Goal: Contribute content

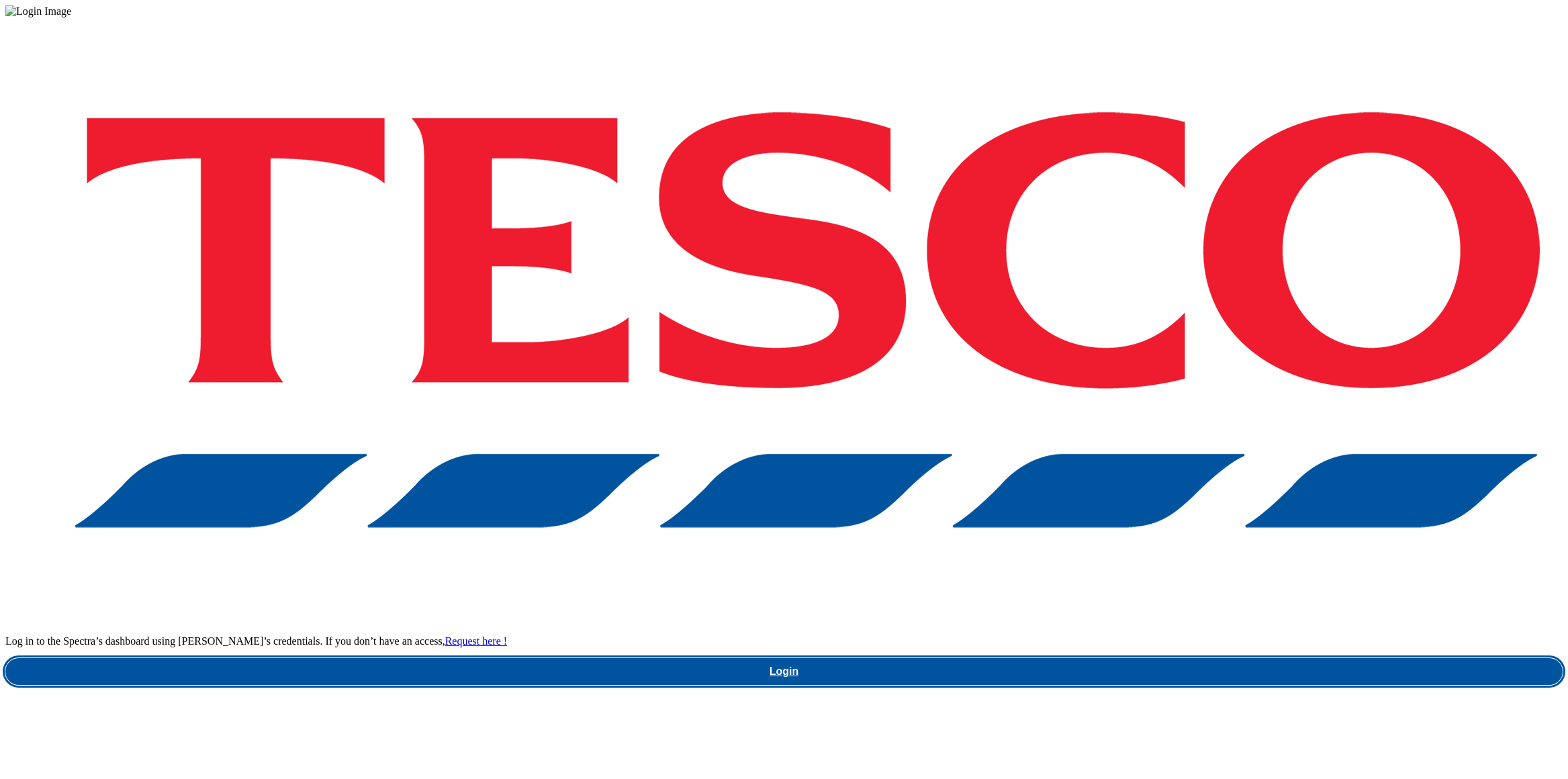
click at [1162, 658] on link "Login" at bounding box center [784, 671] width 1557 height 27
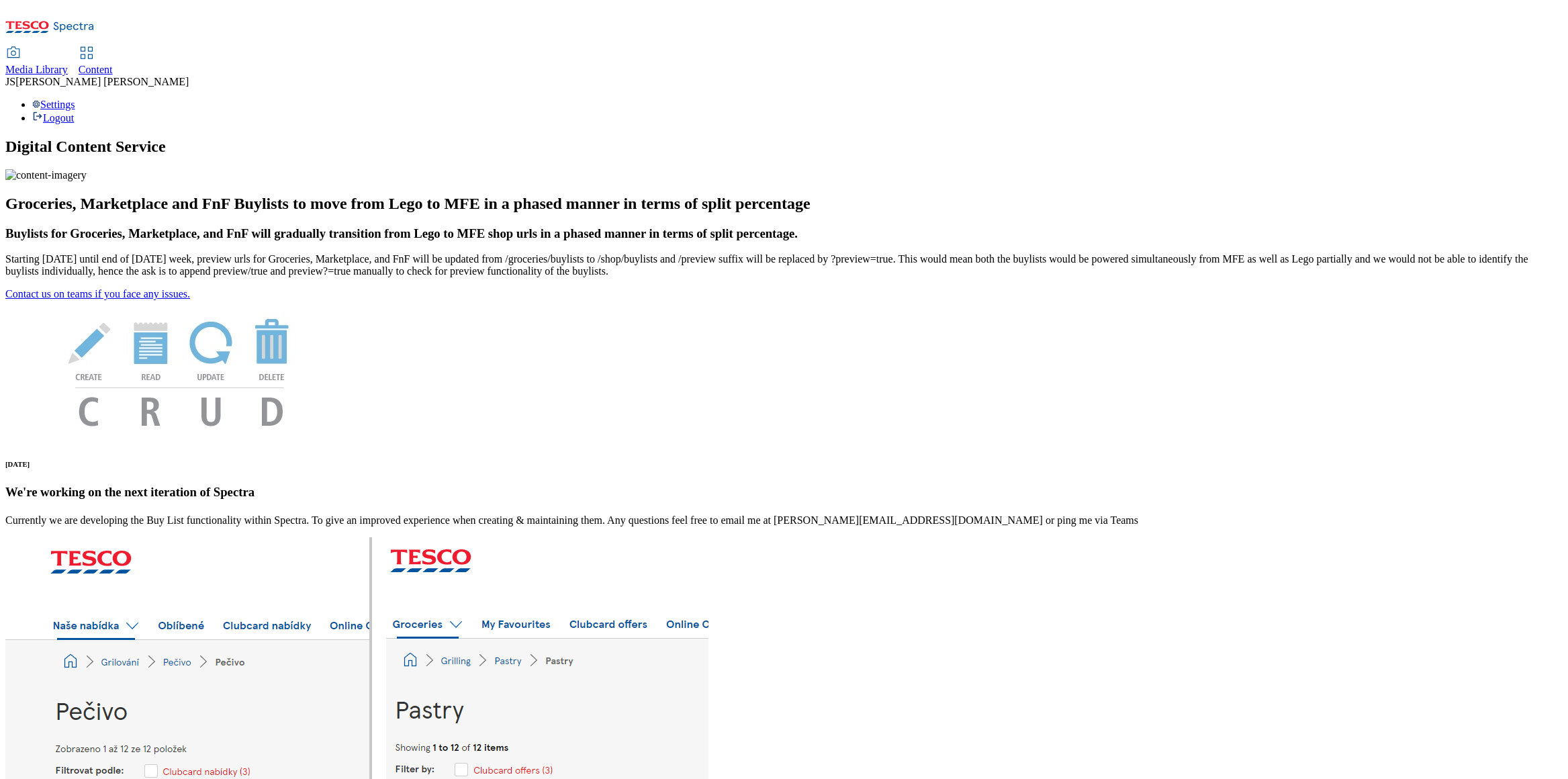
click at [92, 47] on use at bounding box center [86, 52] width 11 height 11
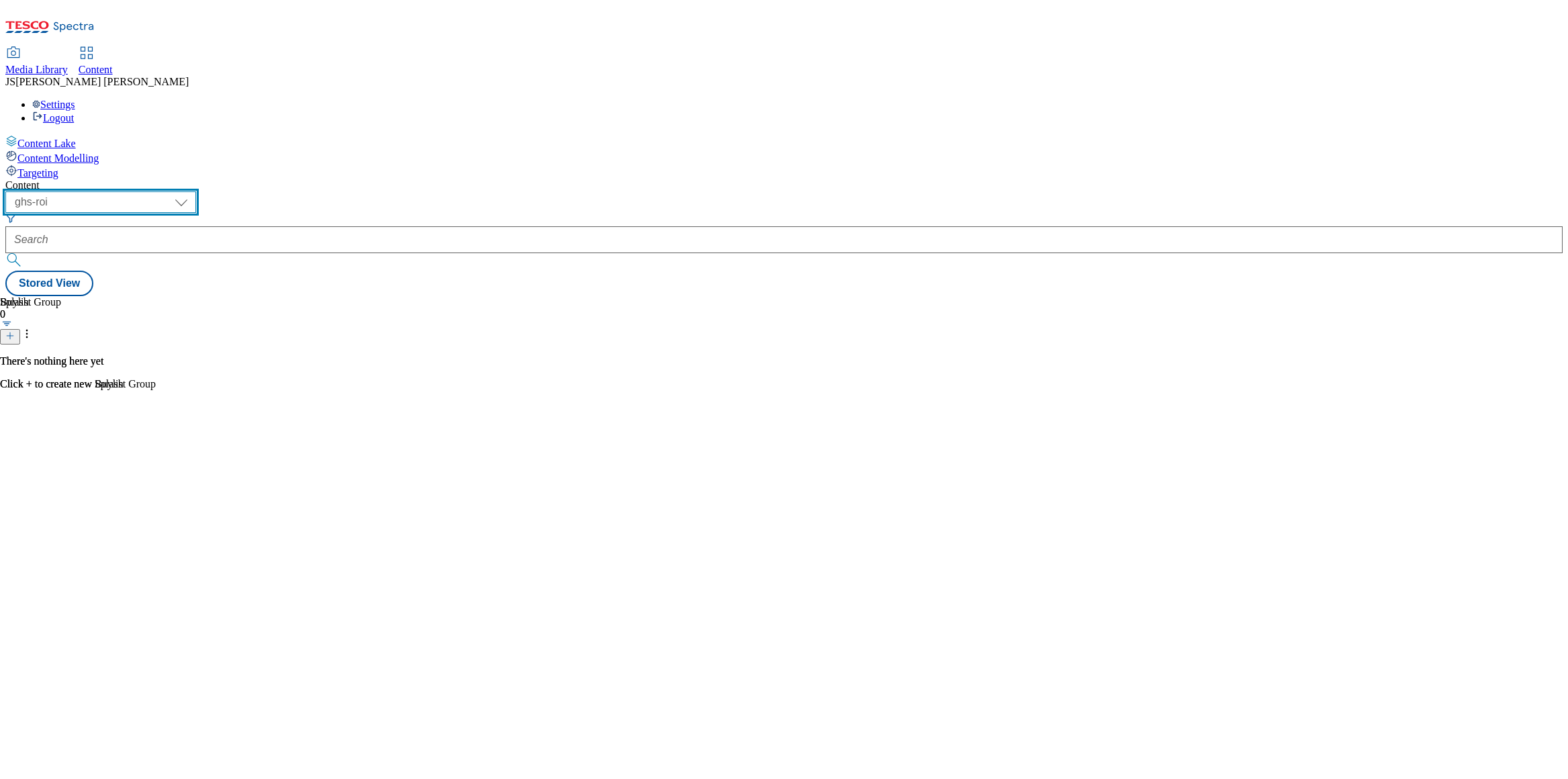
click at [196, 192] on select "ghs-roi ghs-uk ighs-cz ighs-hu ighs-sk phones-uk" at bounding box center [101, 202] width 191 height 22
select select "ghs-uk"
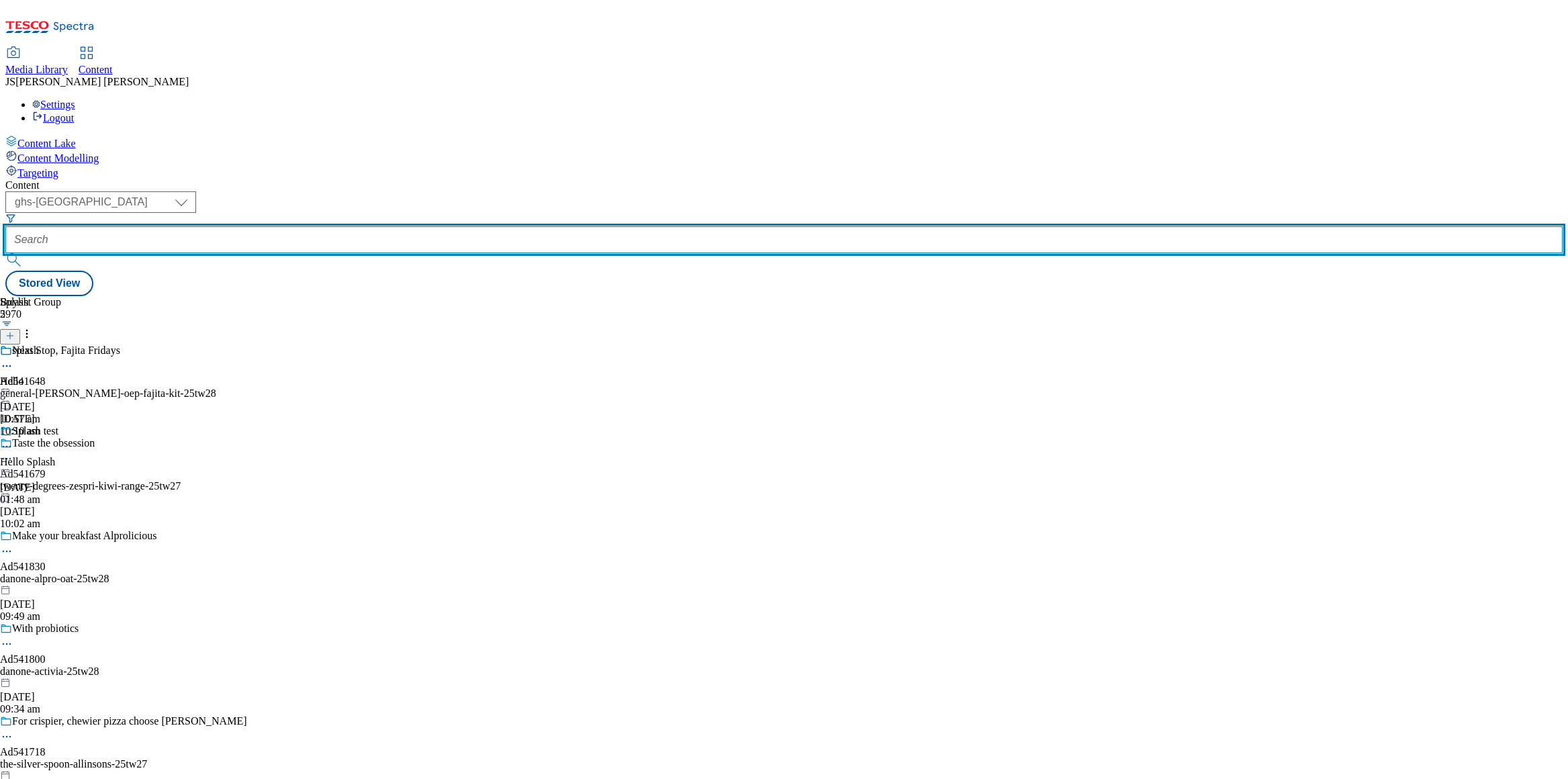
click at [320, 226] on input "text" at bounding box center [784, 239] width 1557 height 27
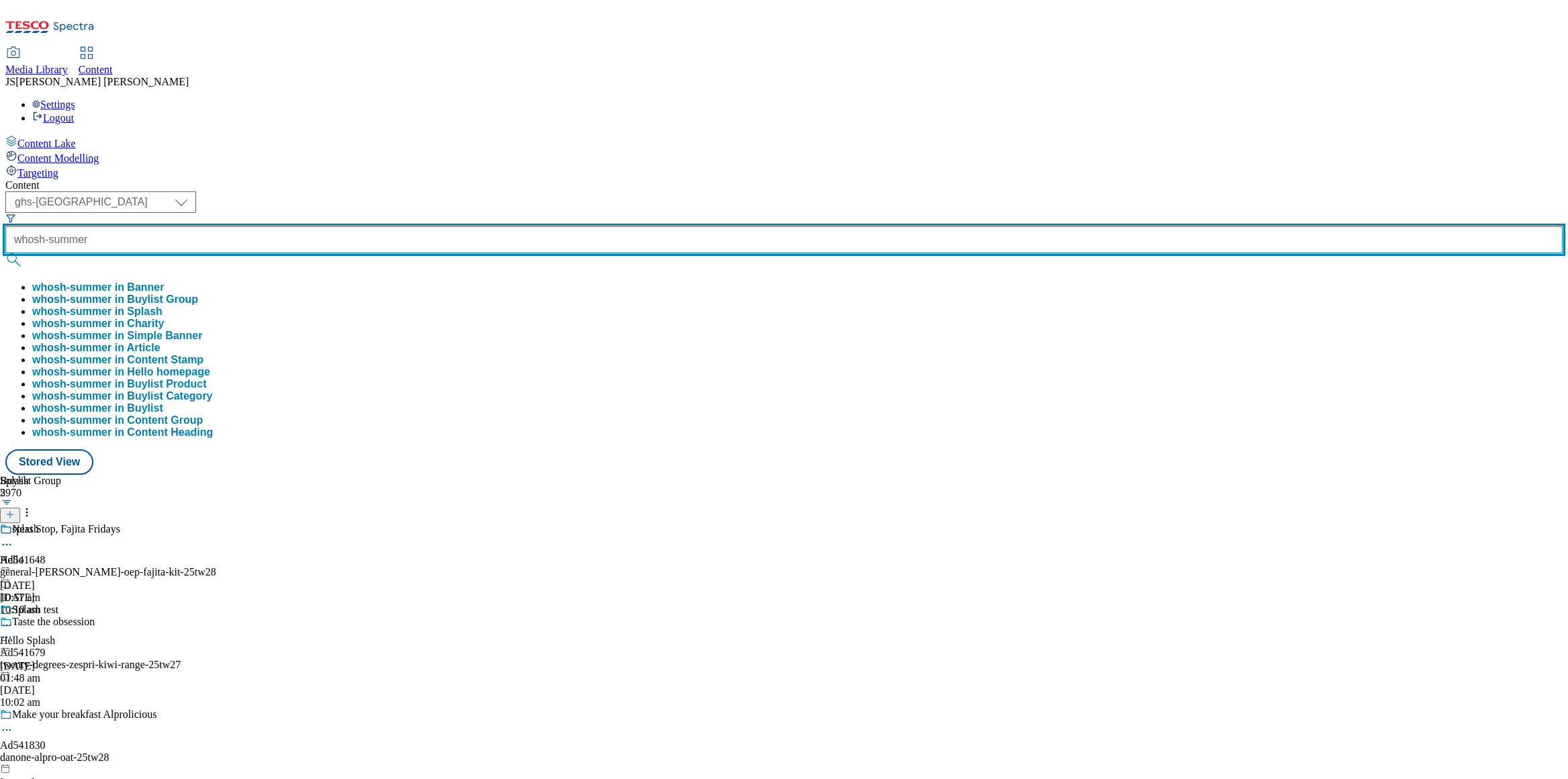
type input "whosh-summer"
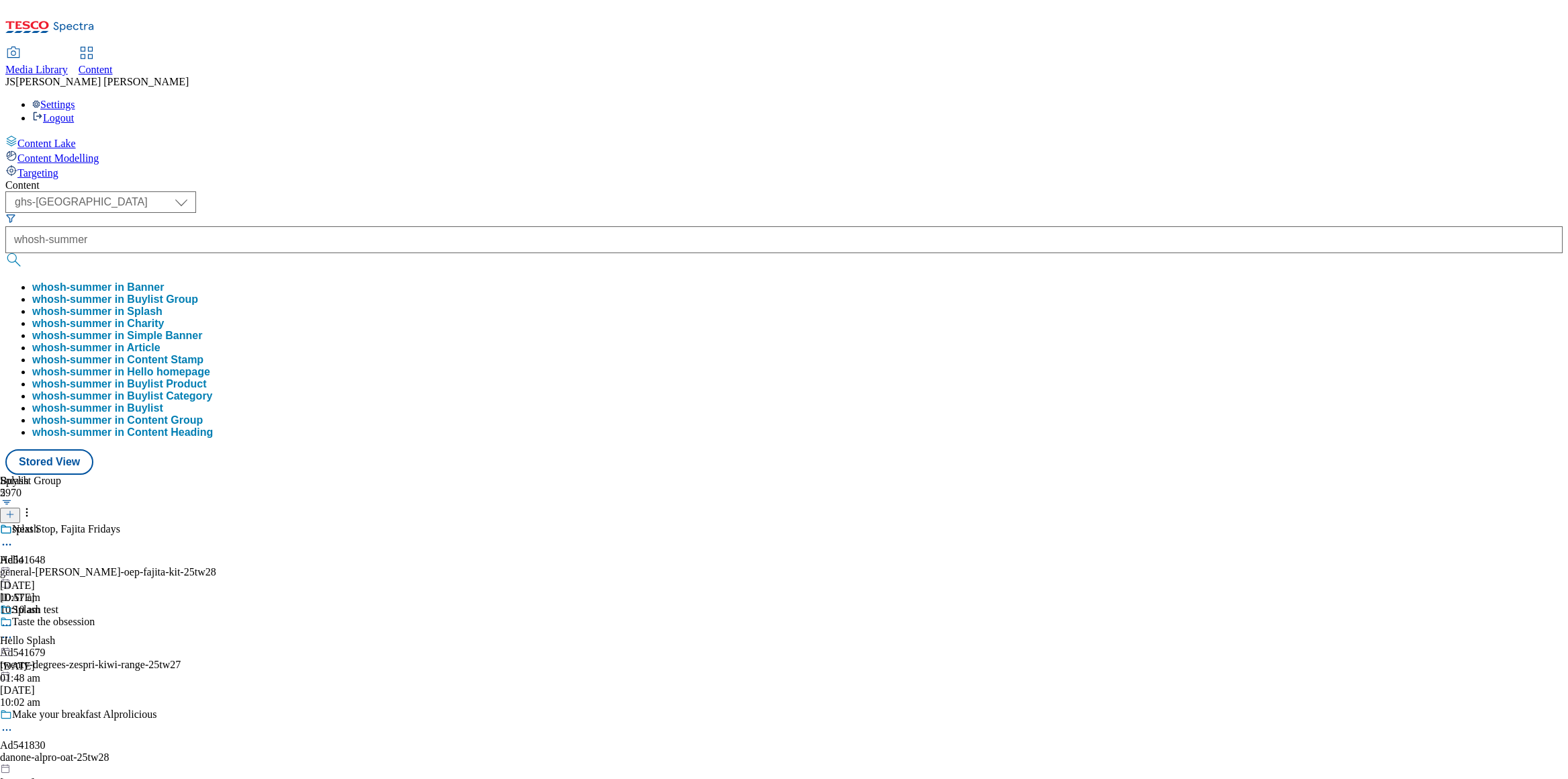
click at [198, 293] on button "whosh-summer in Buylist Group" at bounding box center [115, 299] width 166 height 12
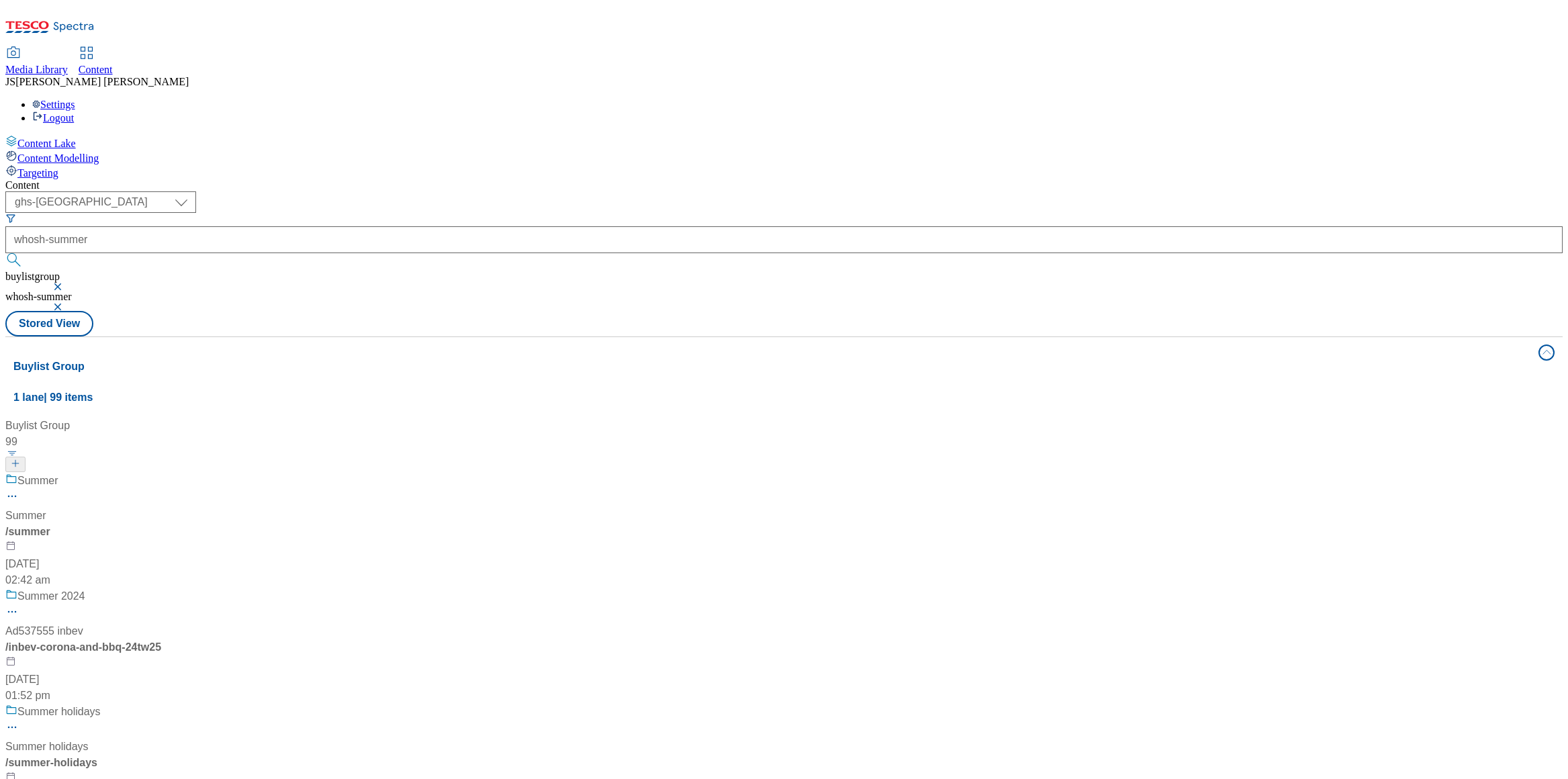
click at [174, 473] on div "Summer Summer / summer 17 Jul 2024 02:42 am" at bounding box center [89, 531] width 168 height 116
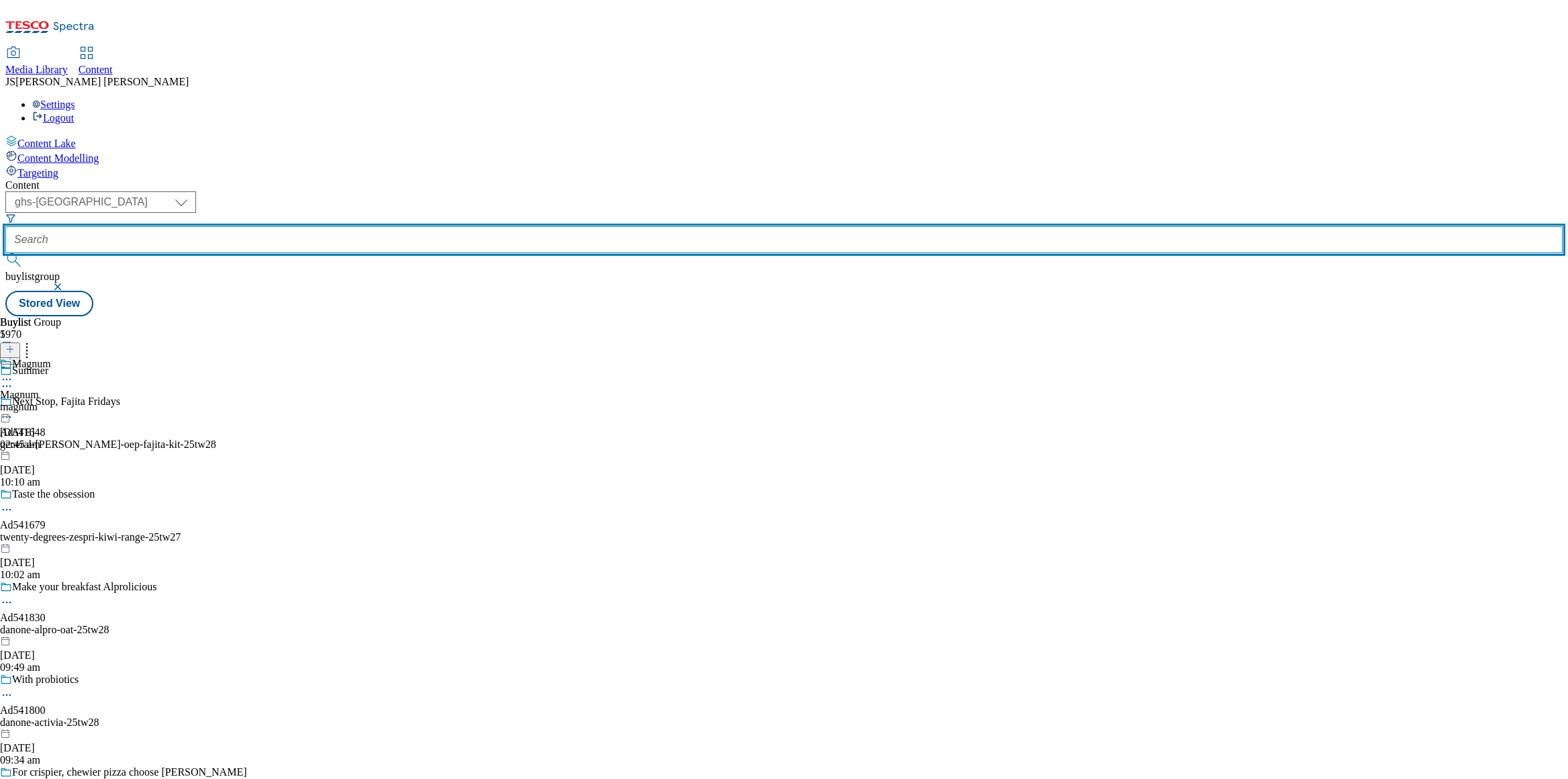
click at [329, 226] on input "text" at bounding box center [784, 239] width 1557 height 27
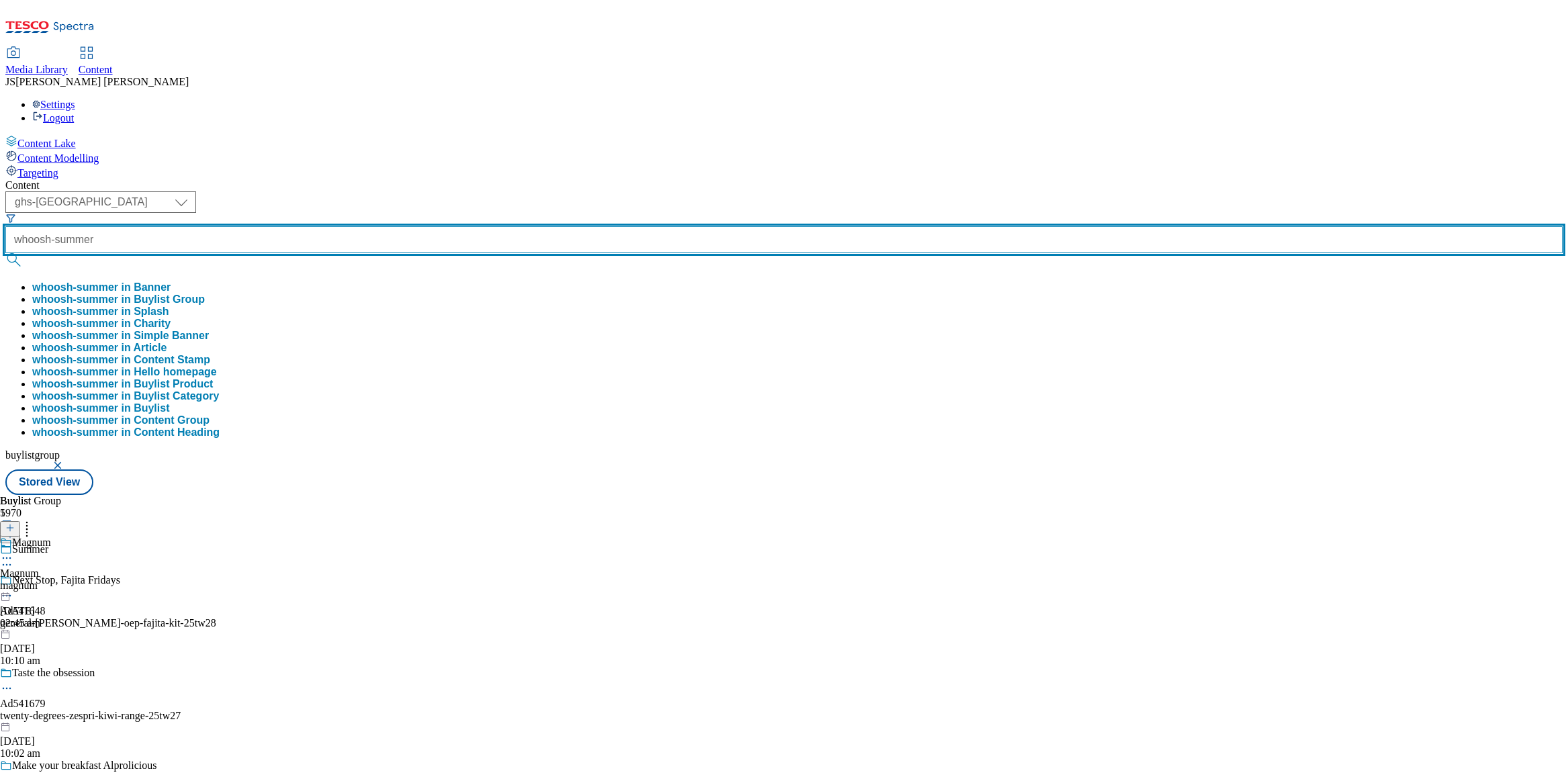
type input "whoosh-summer"
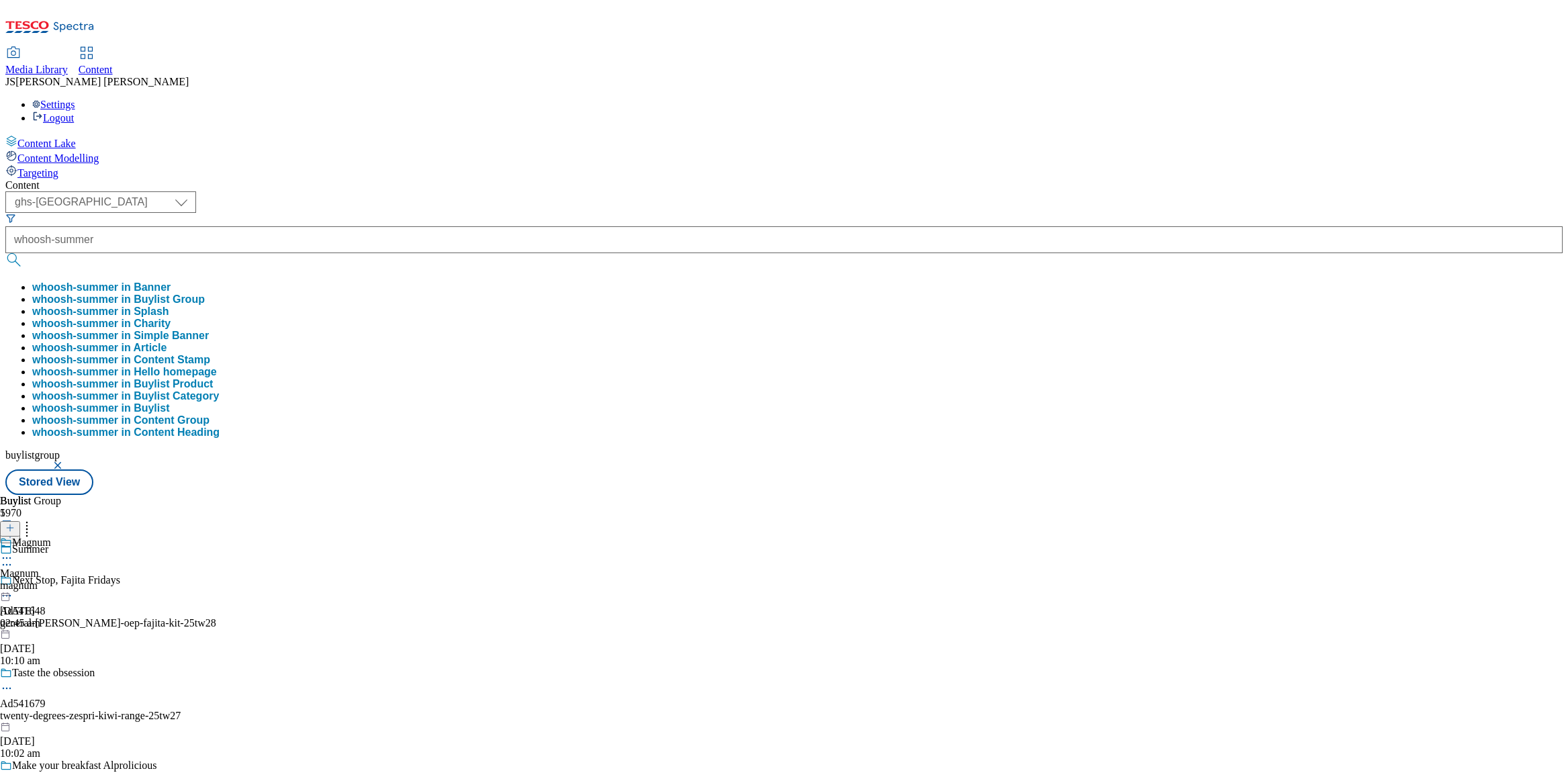
click at [204, 293] on button "whoosh-summer in Buylist Group" at bounding box center [118, 299] width 173 height 12
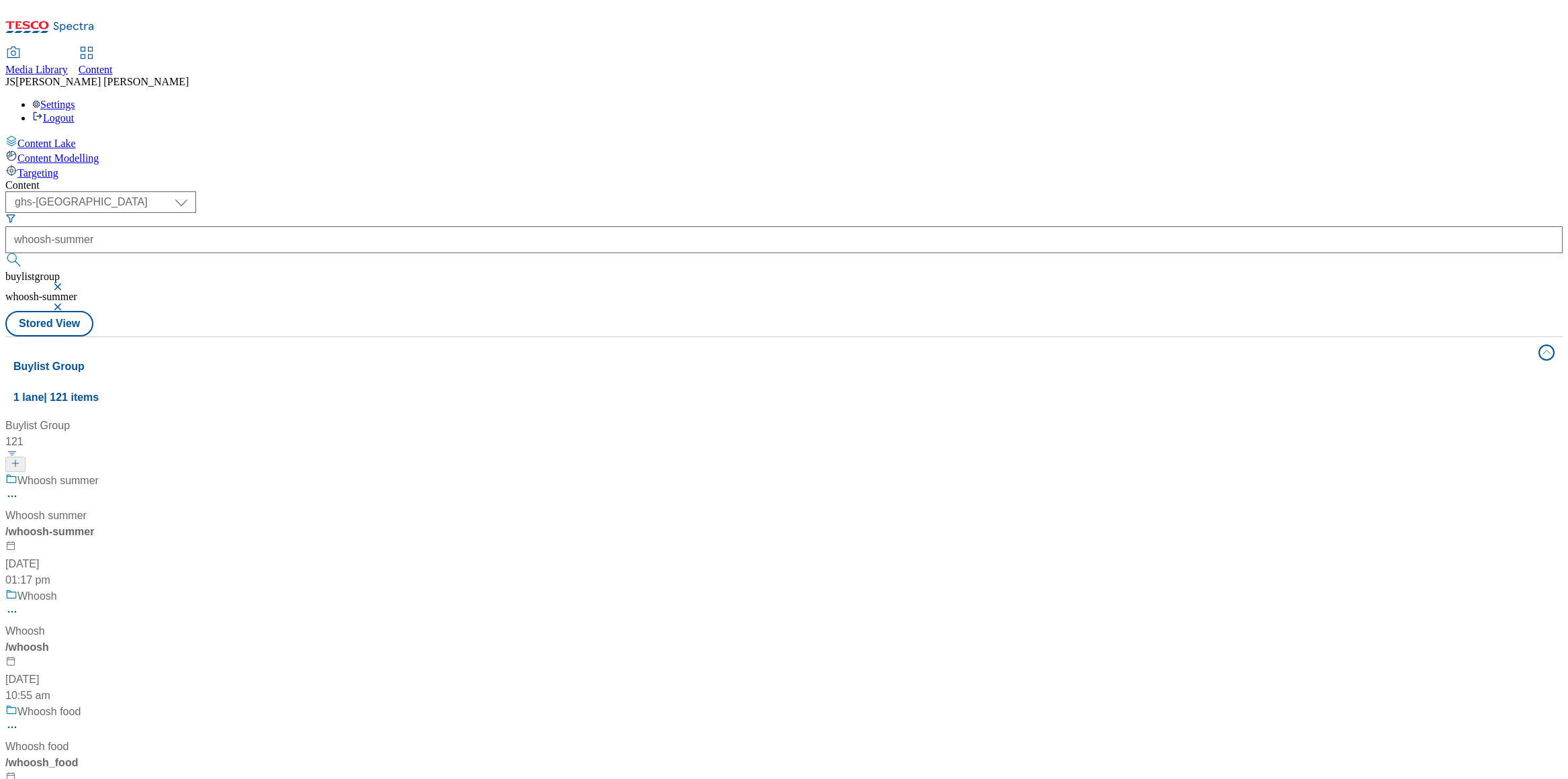
click at [178, 524] on div "/ whoosh-summer" at bounding box center [91, 532] width 172 height 16
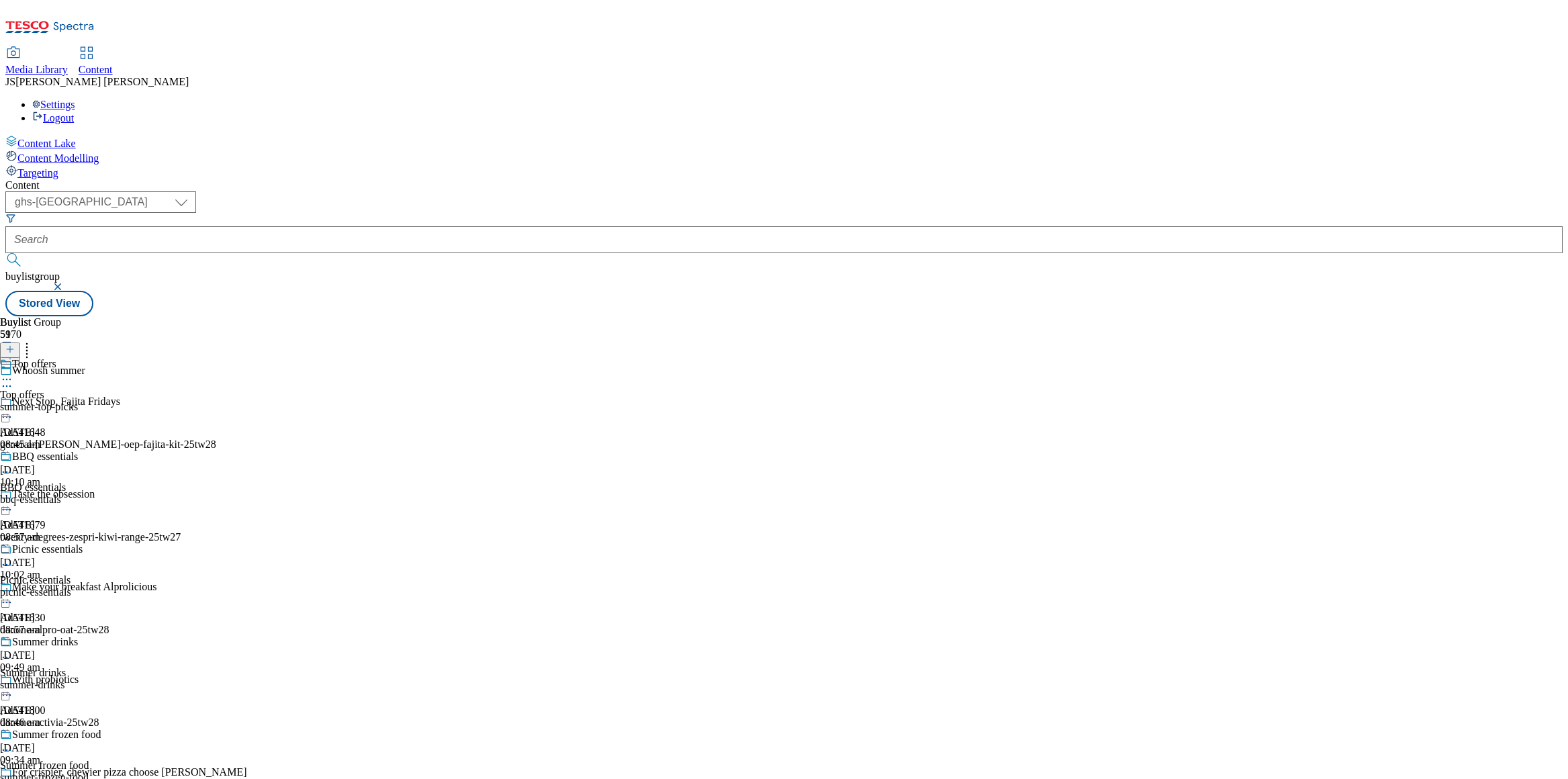
click at [13, 373] on icon at bounding box center [7, 379] width 13 height 13
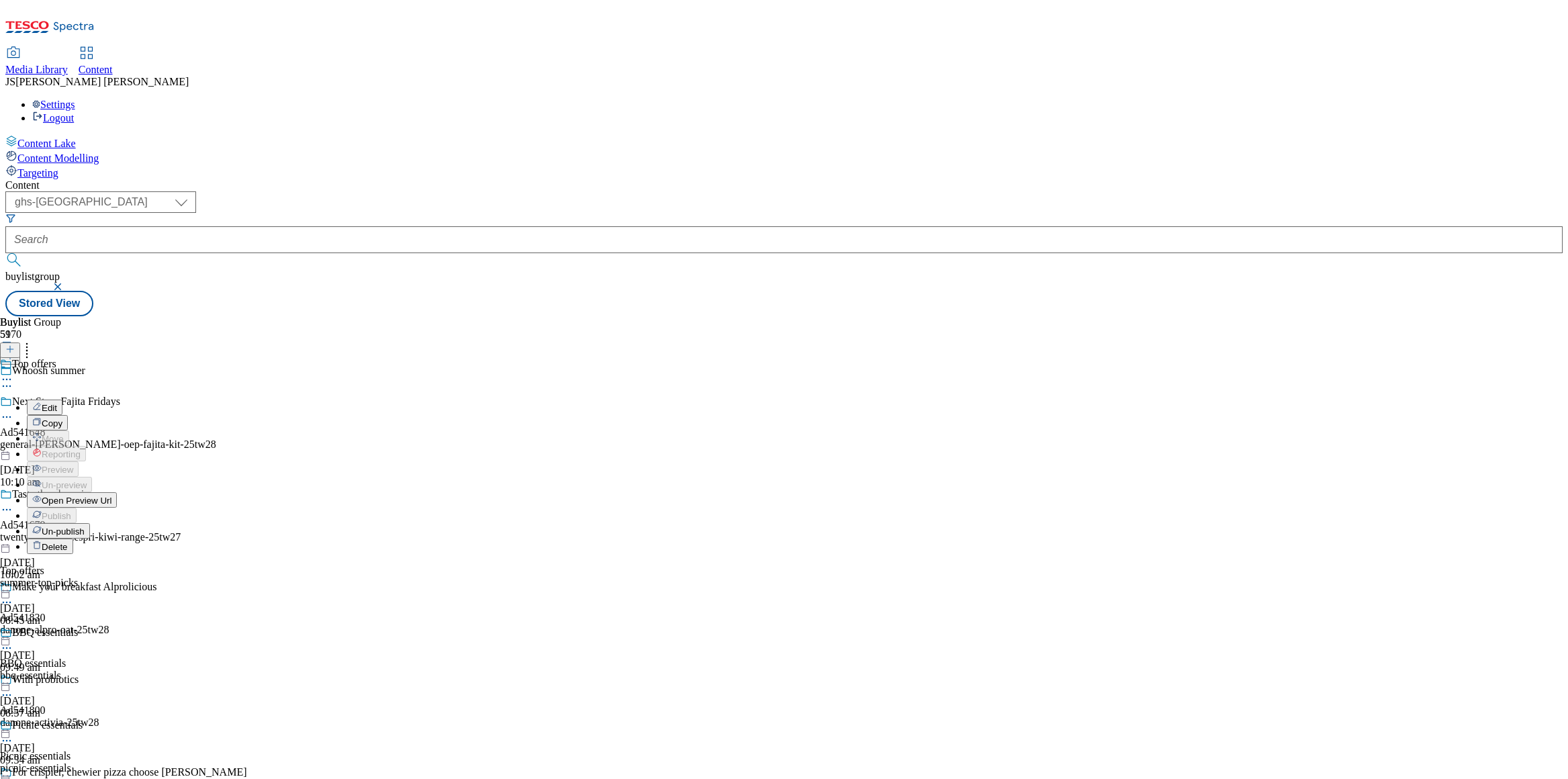
click at [57, 403] on span "Edit" at bounding box center [49, 408] width 15 height 10
select select "evergreen"
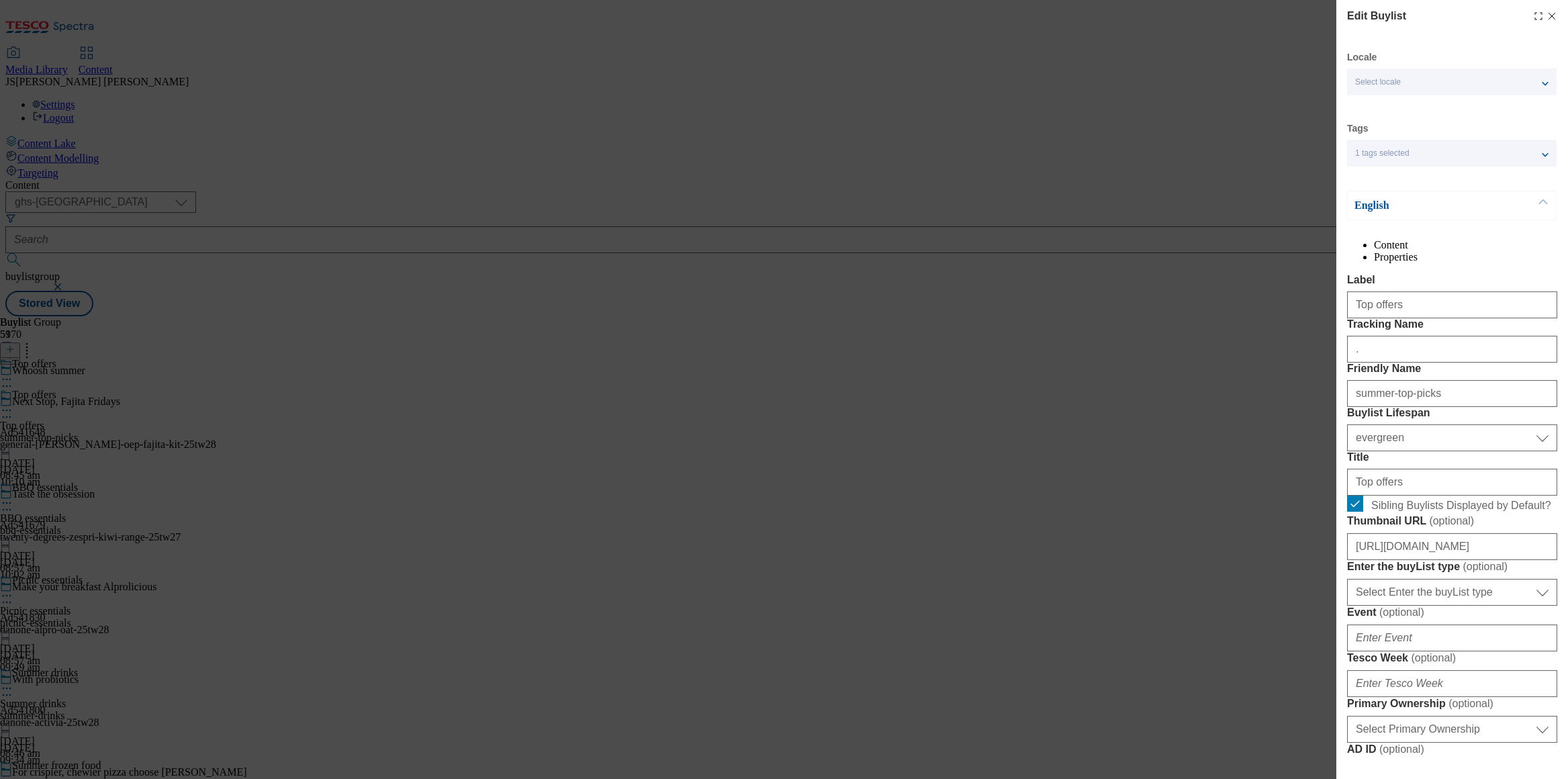
select select "Banner"
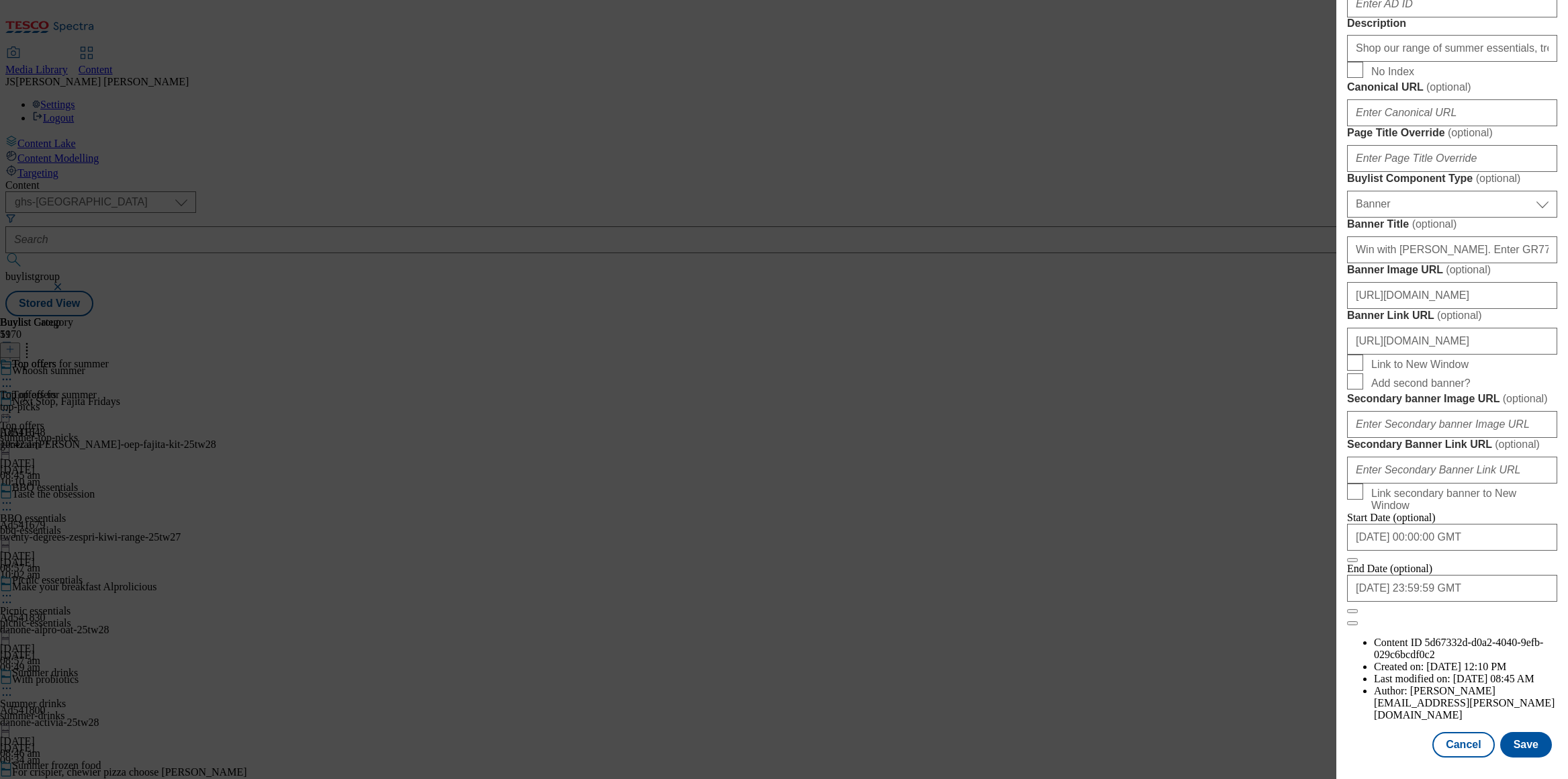
scroll to position [1114, 0]
click at [1402, 309] on input "https://digitalcontent.api.tesco.com/v2/media/ghs-mktg/f7b5b643-443f-4885-8493-…" at bounding box center [1452, 295] width 210 height 27
paste input "https://digitalcontent.api.tesco.com/v2/media/ghs-mktg/2ae05ac1-8836-4e6e-9963-…"
type input "https://digitalcontent.api.tesco.com/v2/media/ghs-mktg/2ae05ac1-8836-4e6e-9963-…"
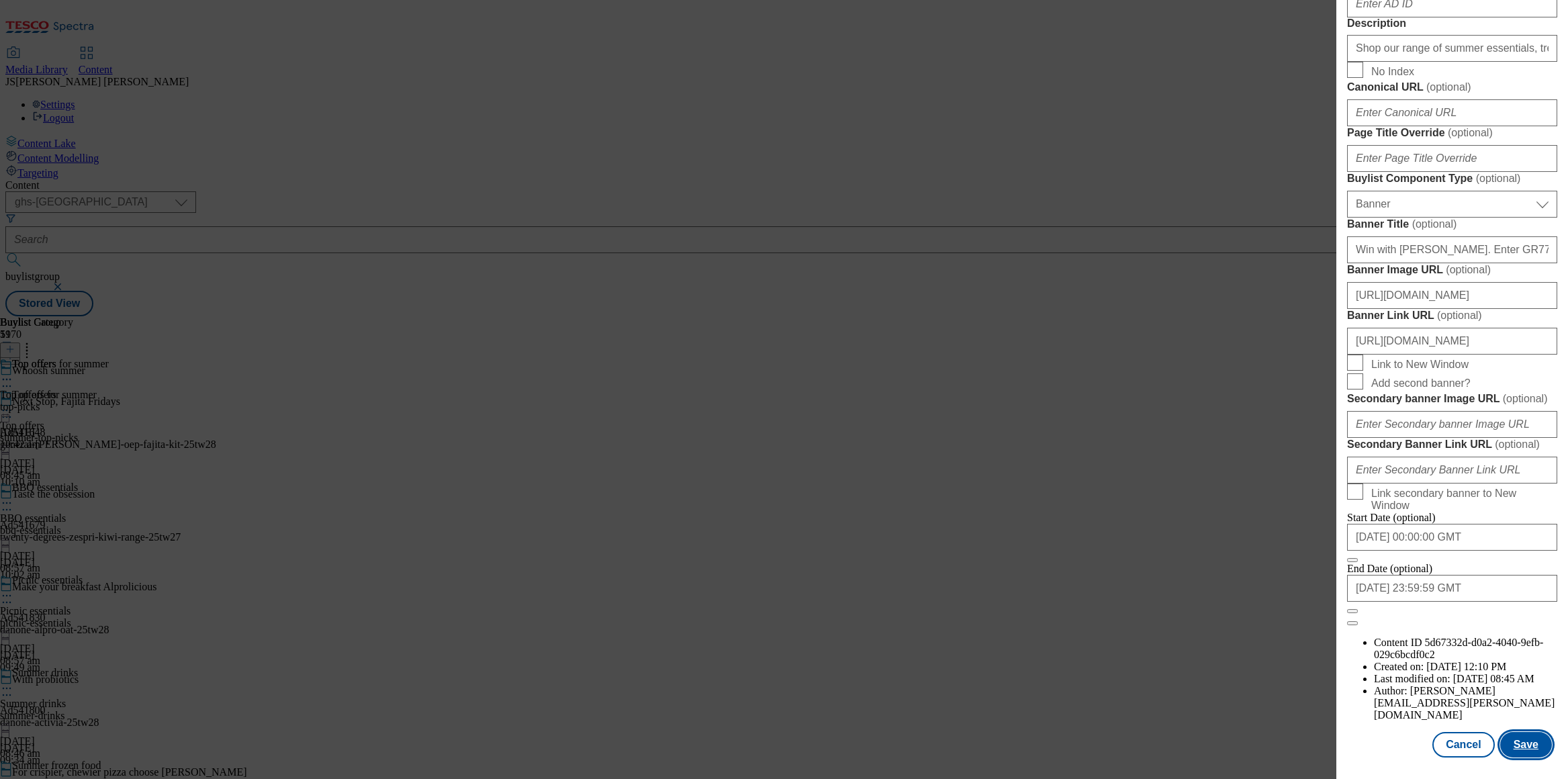
scroll to position [0, 0]
click at [1525, 752] on button "Save" at bounding box center [1526, 745] width 52 height 26
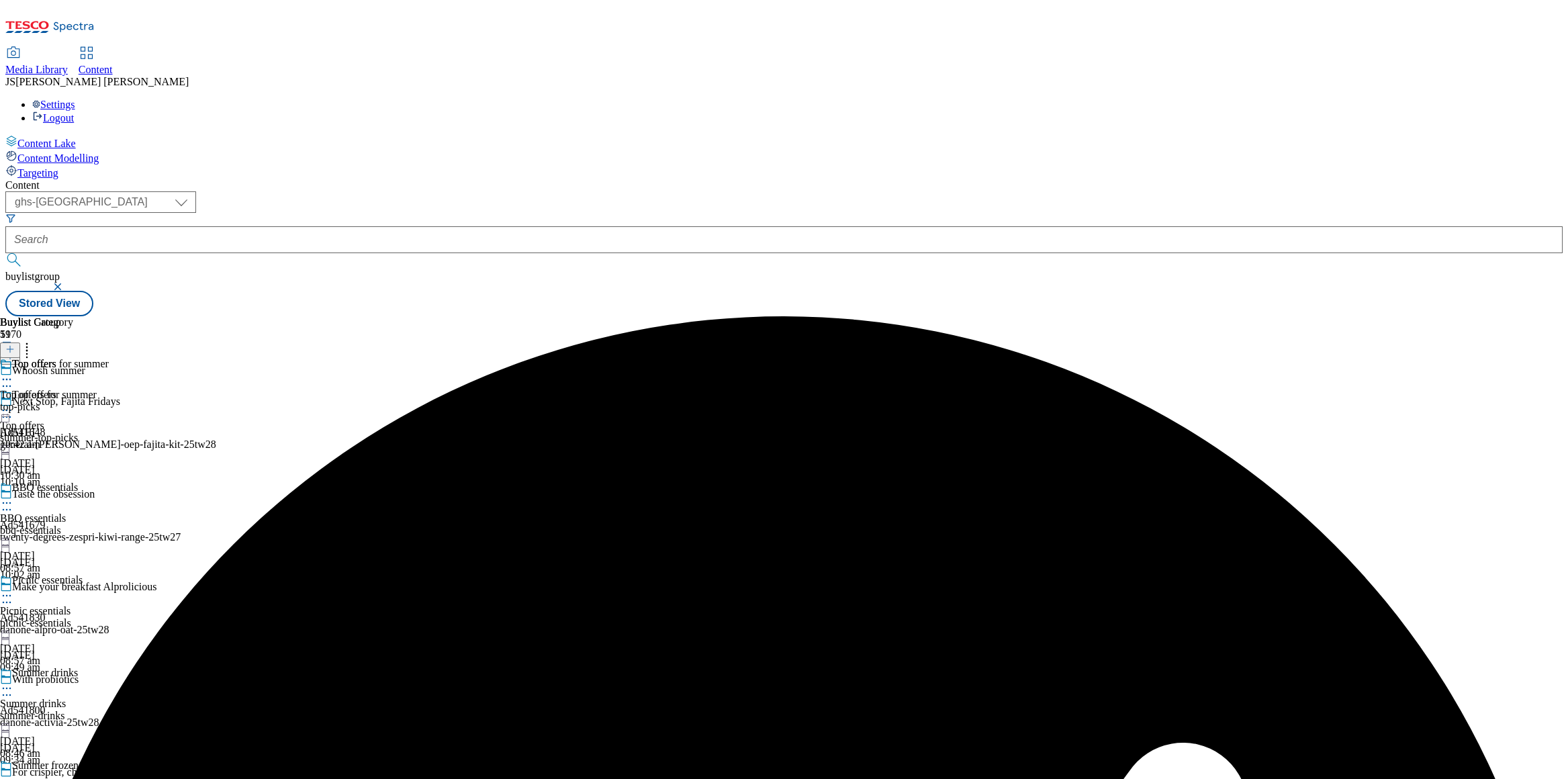
click at [13, 404] on icon at bounding box center [7, 410] width 13 height 13
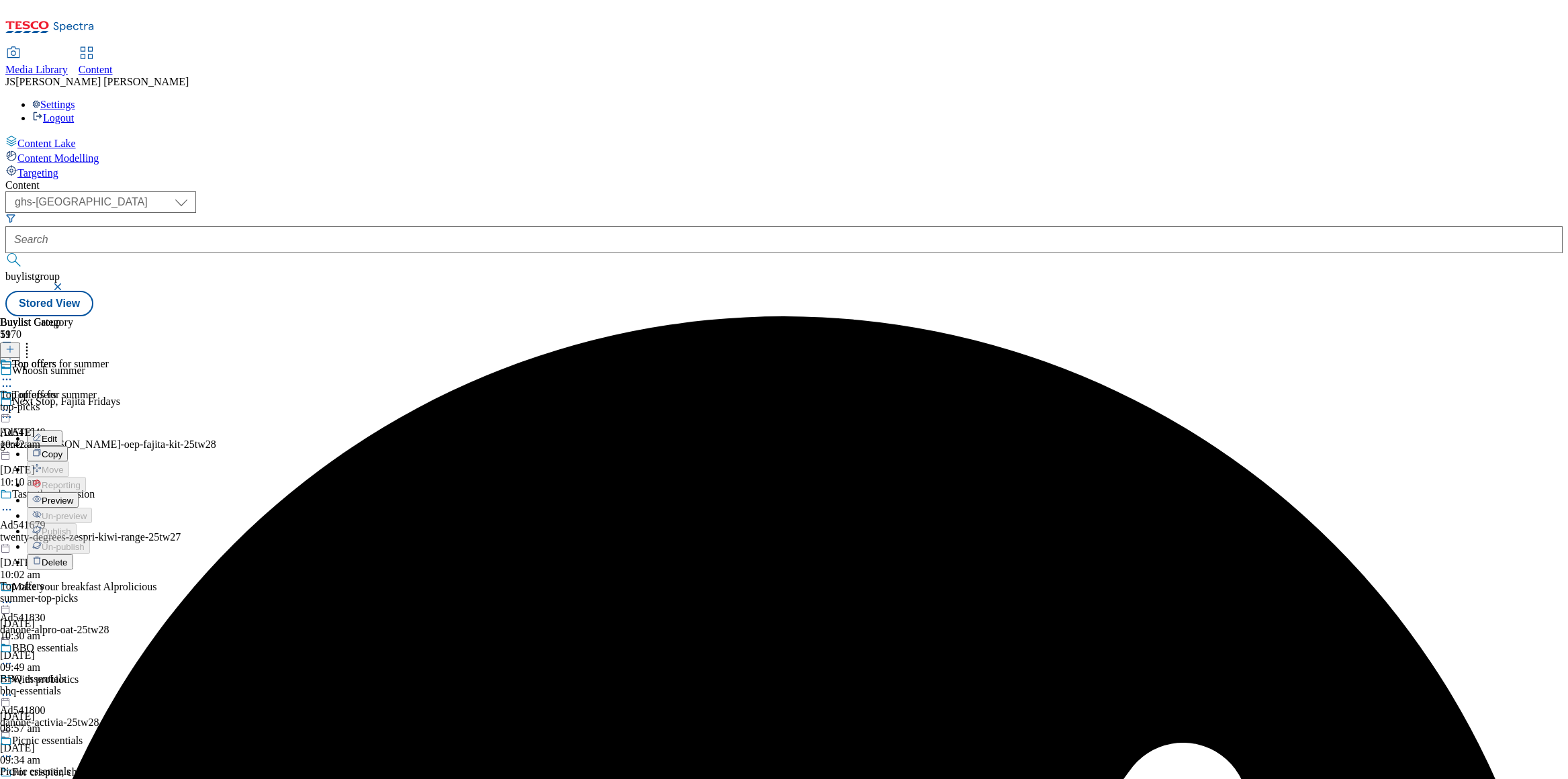
click at [73, 496] on span "Preview" at bounding box center [57, 500] width 32 height 10
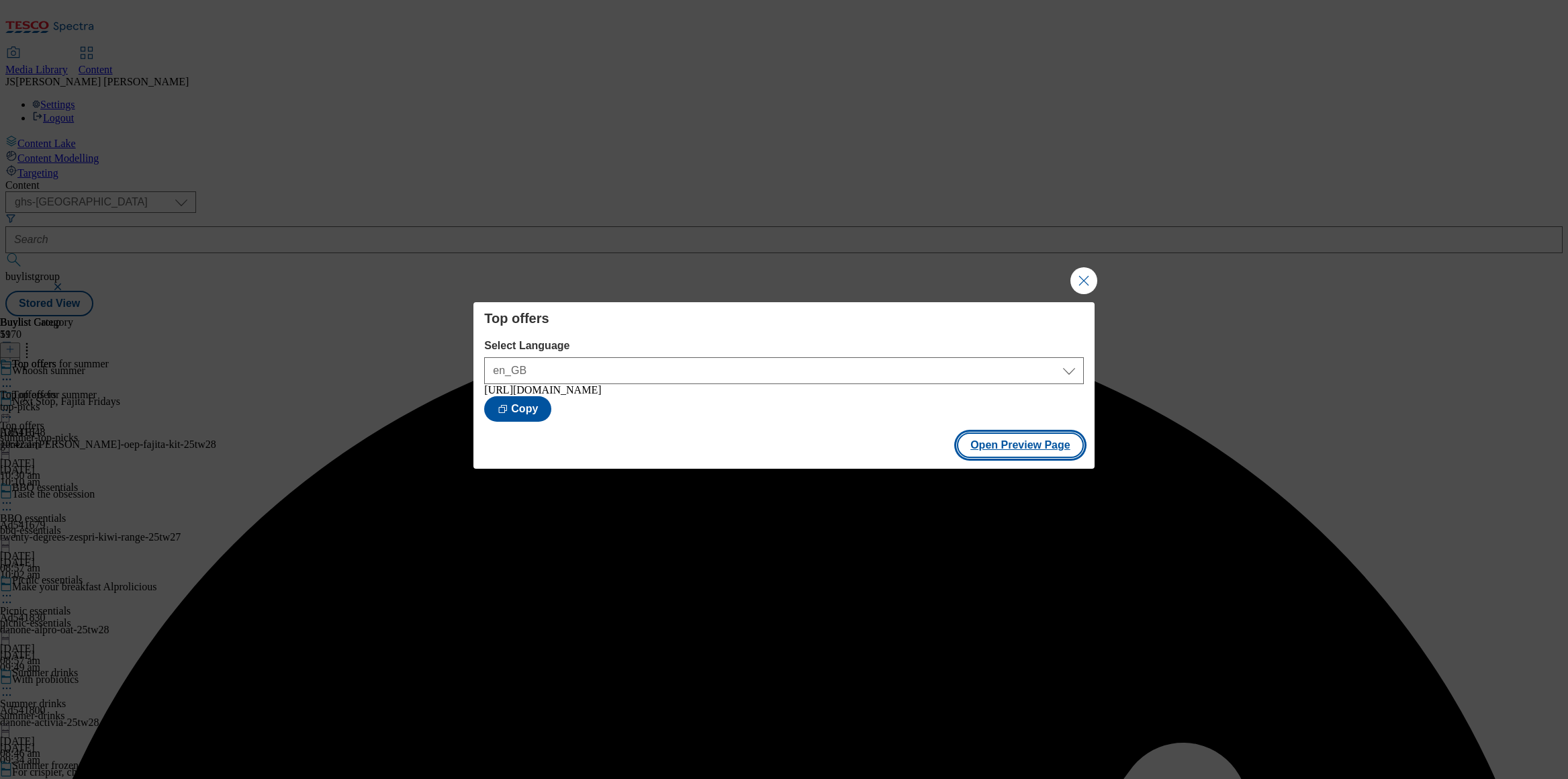
click at [1029, 449] on button "Open Preview Page" at bounding box center [1020, 445] width 127 height 26
